Goal: Task Accomplishment & Management: Manage account settings

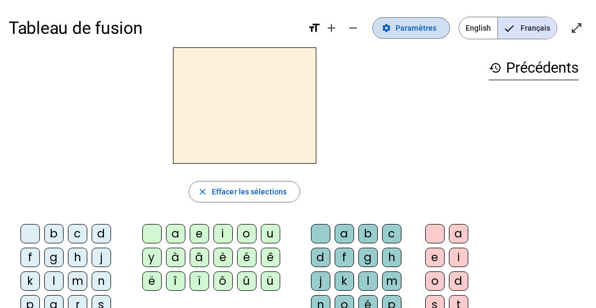
click at [409, 24] on span "Paramètres" at bounding box center [415, 28] width 41 height 13
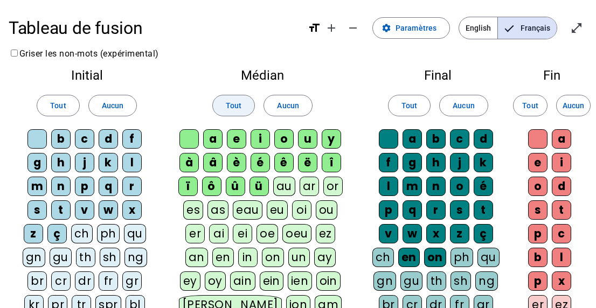
click at [239, 103] on span "Tout" at bounding box center [234, 105] width 16 height 13
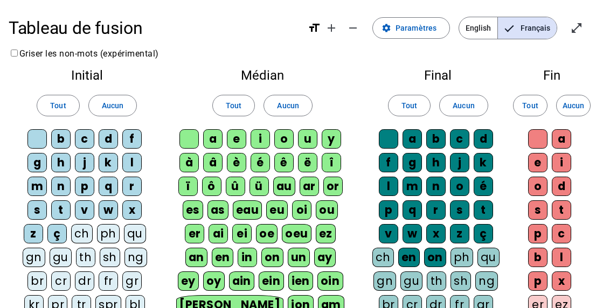
drag, startPoint x: 453, startPoint y: 52, endPoint x: 269, endPoint y: 26, distance: 185.0
click at [269, 26] on h1 "Tableau de fusion" at bounding box center [154, 28] width 290 height 34
click at [571, 29] on mat-icon "open_in_full" at bounding box center [576, 28] width 13 height 13
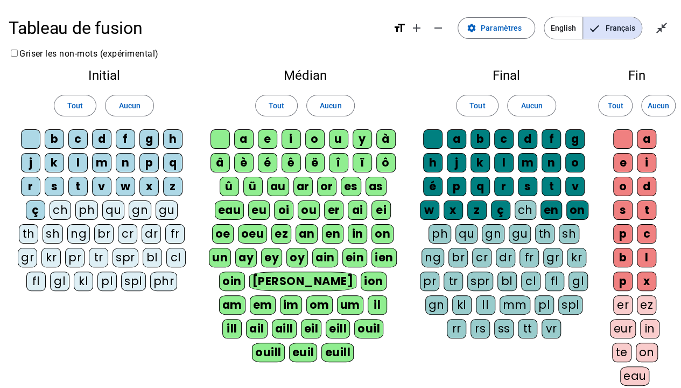
click at [102, 137] on div "d" at bounding box center [101, 138] width 19 height 19
click at [309, 208] on div "ou" at bounding box center [309, 209] width 22 height 19
click at [526, 187] on div "s" at bounding box center [527, 186] width 19 height 19
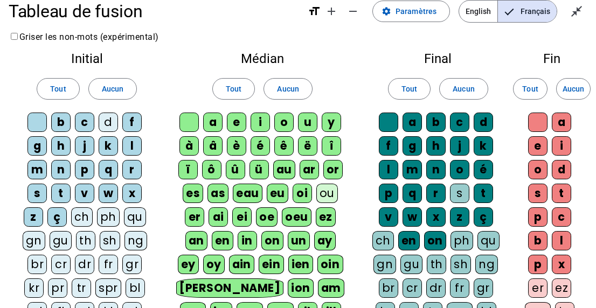
scroll to position [12, 0]
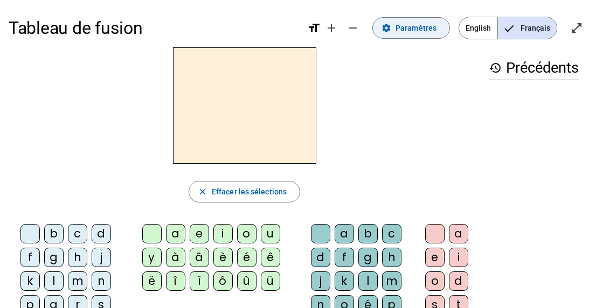
click at [402, 24] on span "Paramètres" at bounding box center [415, 28] width 41 height 13
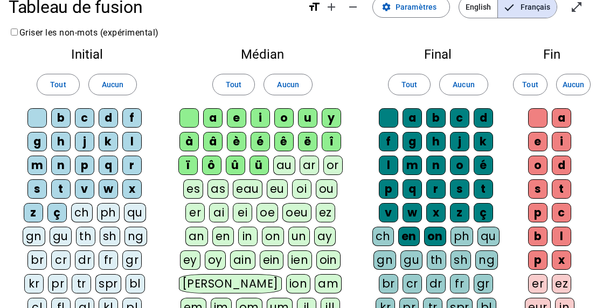
scroll to position [22, 0]
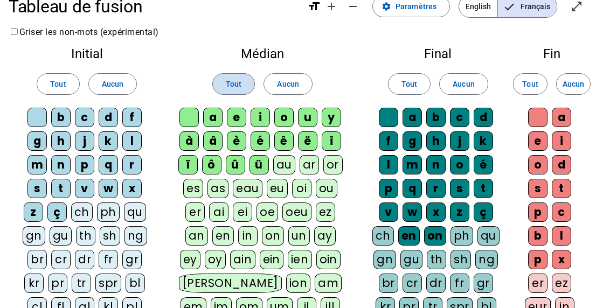
click at [235, 84] on span "Tout" at bounding box center [234, 84] width 16 height 13
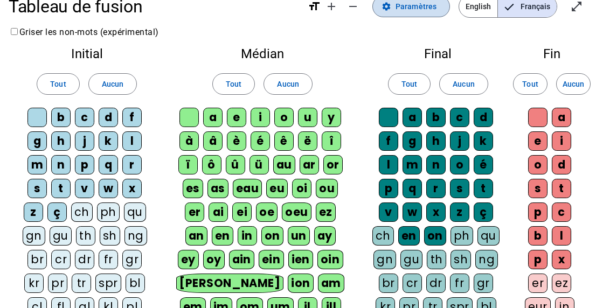
click at [417, 3] on span "Paramètres" at bounding box center [415, 6] width 41 height 13
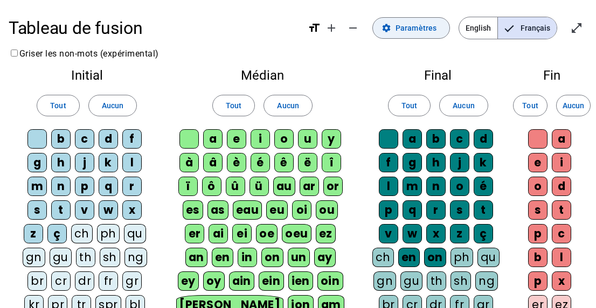
click at [415, 23] on span "Paramètres" at bounding box center [415, 28] width 41 height 13
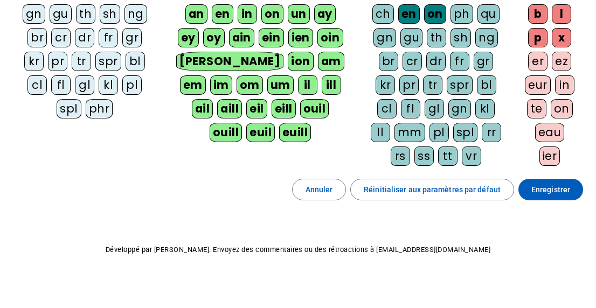
scroll to position [244, 0]
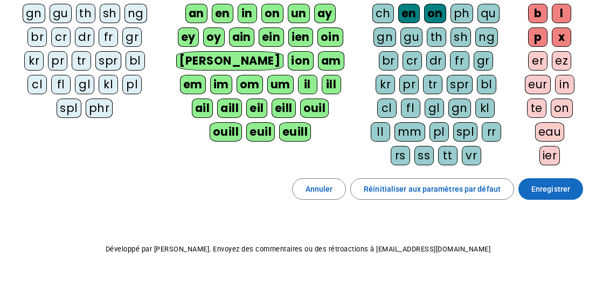
click at [552, 183] on span "Enregistrer" at bounding box center [550, 189] width 39 height 13
